Goal: Use online tool/utility: Use online tool/utility

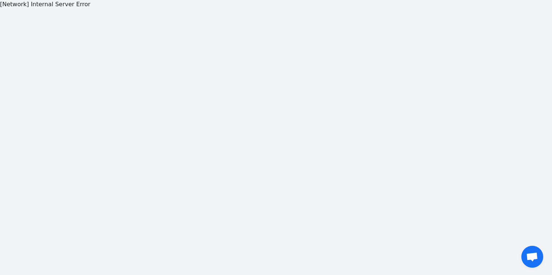
click at [242, 184] on div "[Network] Internal Server Error" at bounding box center [276, 137] width 552 height 275
click at [139, 123] on div "[Network] Internal Server Error" at bounding box center [276, 137] width 552 height 275
click at [204, 161] on div "[GraphQL] Int cannot represent non-integer value: 0" at bounding box center [276, 137] width 552 height 275
